Goal: Task Accomplishment & Management: Use online tool/utility

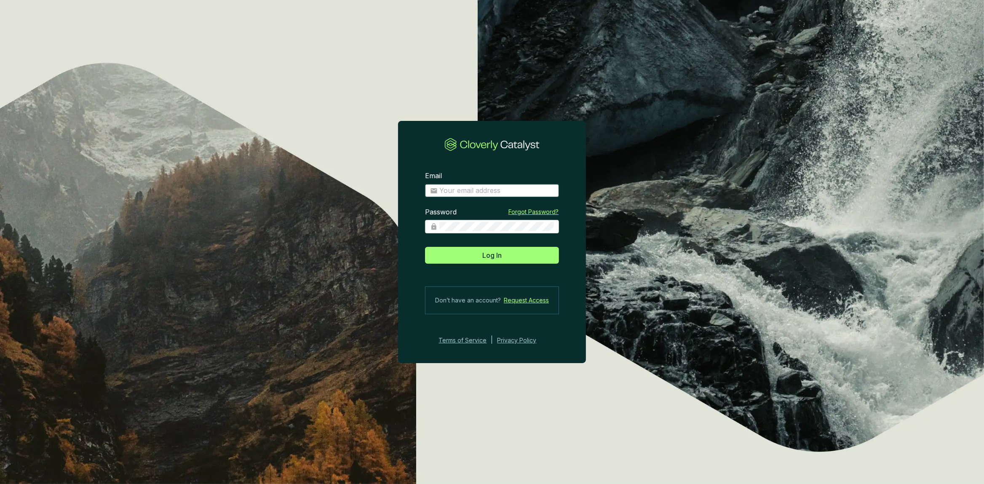
click at [505, 187] on input "Email" at bounding box center [496, 190] width 115 height 9
type input "[PERSON_NAME][EMAIL_ADDRESS][DOMAIN_NAME]"
click at [425, 247] on button "Log In" at bounding box center [492, 255] width 134 height 17
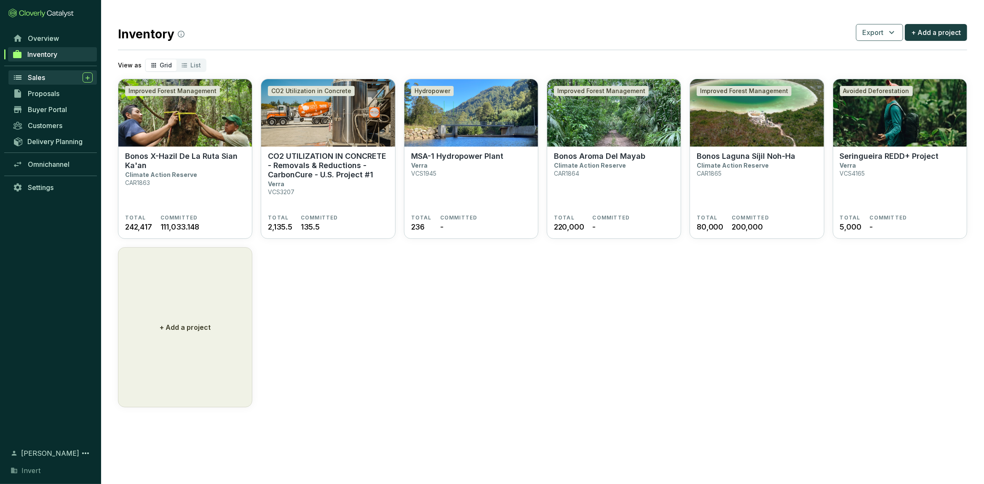
click at [48, 80] on div "Sales" at bounding box center [60, 77] width 65 height 10
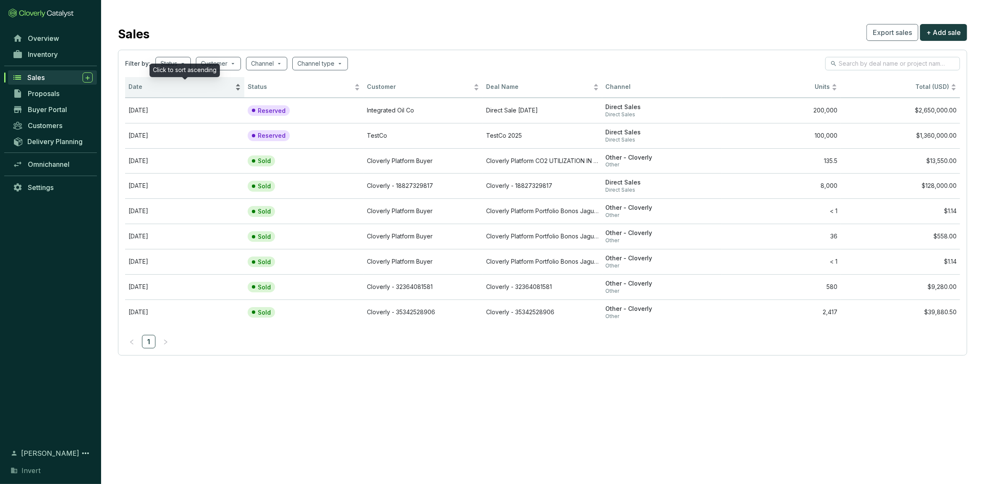
click at [160, 82] on div "Date" at bounding box center [184, 87] width 112 height 10
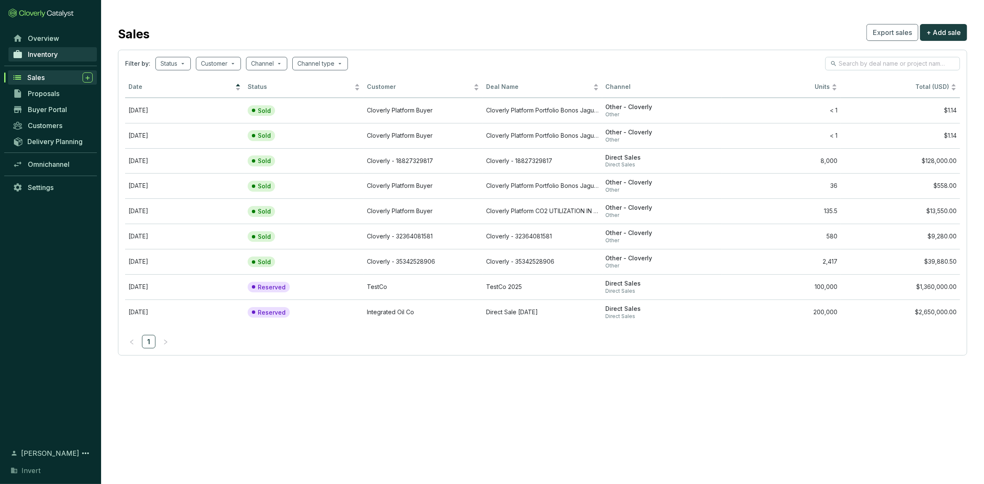
click at [34, 57] on span "Inventory" at bounding box center [43, 54] width 30 height 8
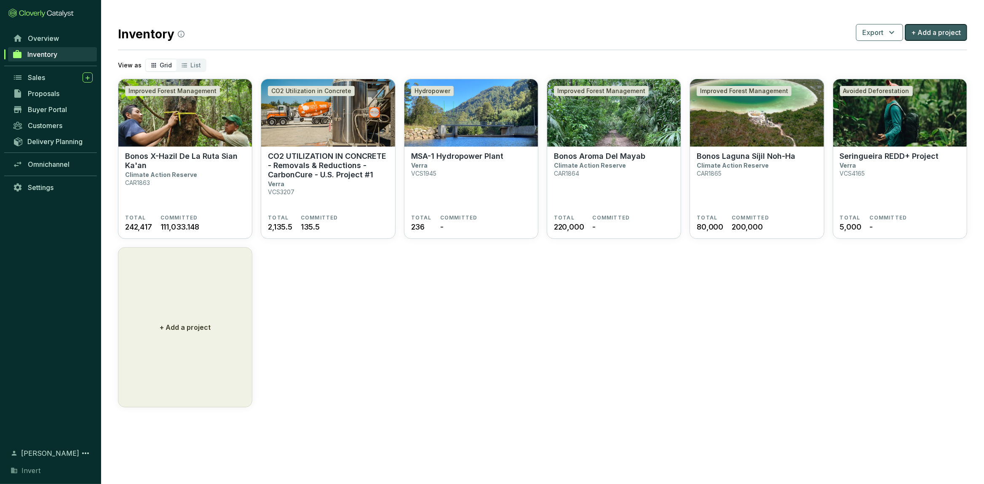
click at [936, 36] on span "+ Add a project" at bounding box center [936, 32] width 50 height 10
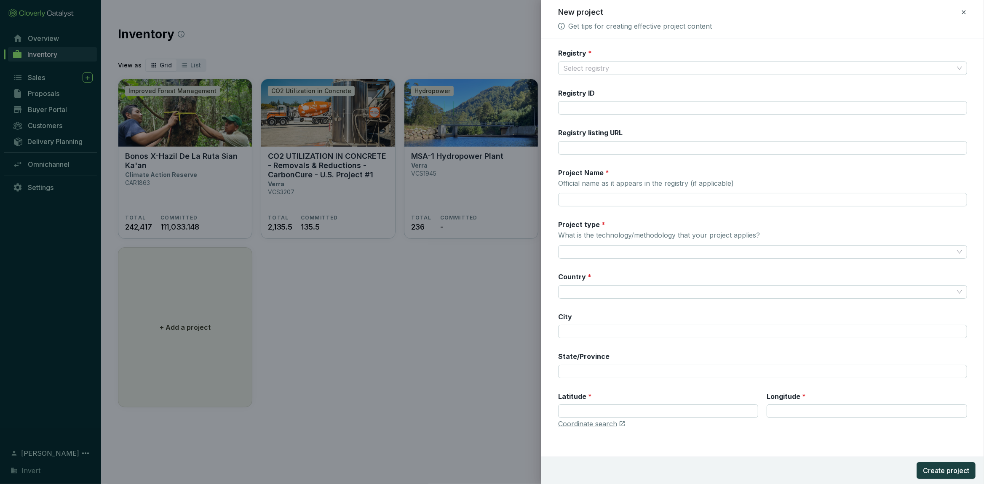
click at [427, 331] on div at bounding box center [492, 242] width 984 height 484
click at [965, 13] on icon at bounding box center [963, 12] width 7 height 10
click at [964, 17] on div at bounding box center [963, 12] width 7 height 11
click at [912, 46] on span "Discard" at bounding box center [903, 49] width 22 height 8
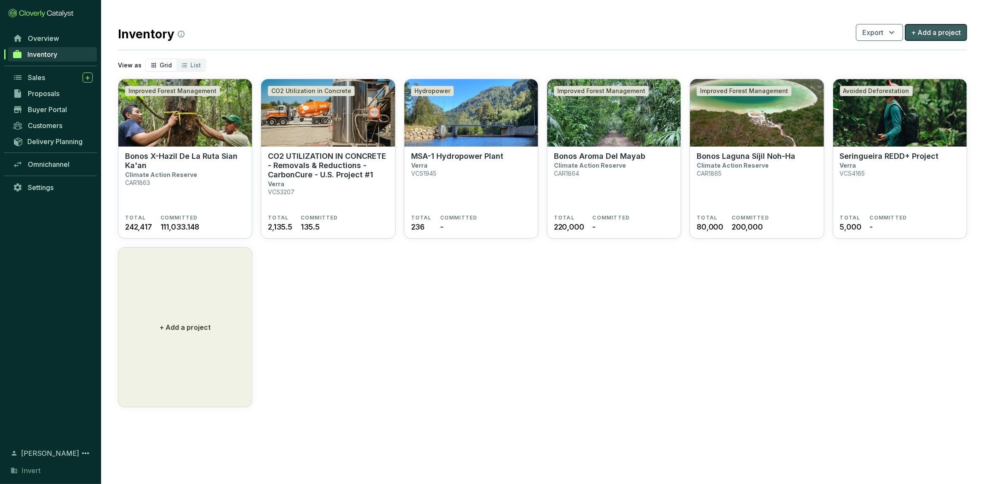
click at [947, 33] on span "+ Add a project" at bounding box center [936, 32] width 50 height 10
